Goal: Information Seeking & Learning: Learn about a topic

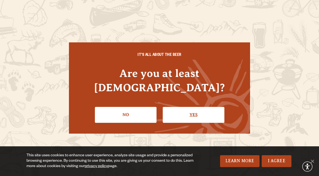
click at [185, 107] on link "Yes" at bounding box center [194, 115] width 62 height 16
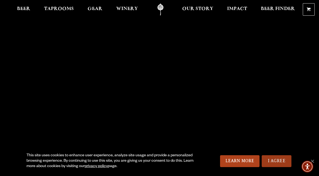
click at [271, 160] on link "I Agree" at bounding box center [277, 161] width 30 height 12
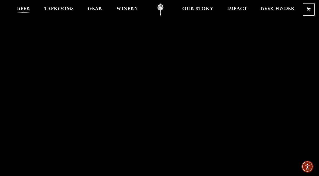
click at [25, 7] on span "Beer" at bounding box center [23, 9] width 13 height 4
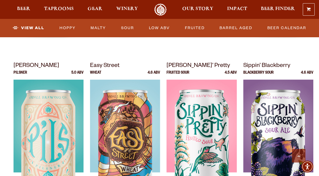
scroll to position [370, 0]
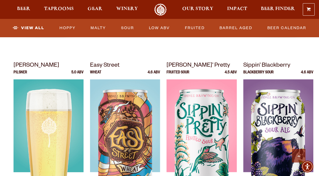
click at [49, 147] on img at bounding box center [49, 146] width 70 height 135
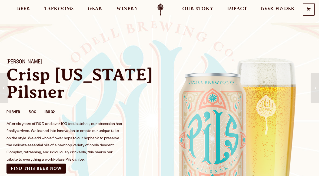
scroll to position [36, 0]
